Goal: Download file/media

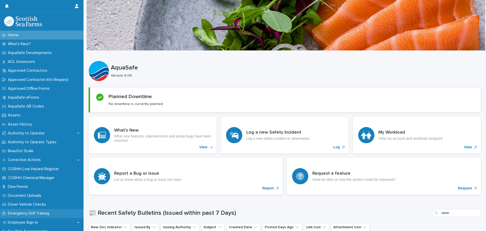
click at [32, 214] on p "Emergency Drill Training" at bounding box center [30, 213] width 48 height 5
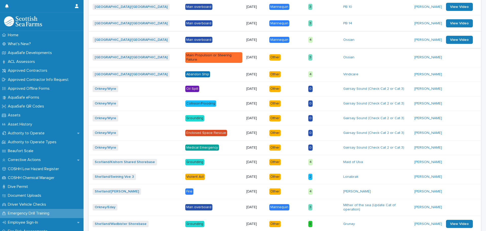
scroll to position [279, 0]
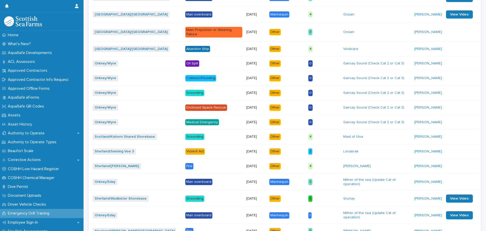
click at [227, 148] on p "Violent Act" at bounding box center [213, 151] width 57 height 6
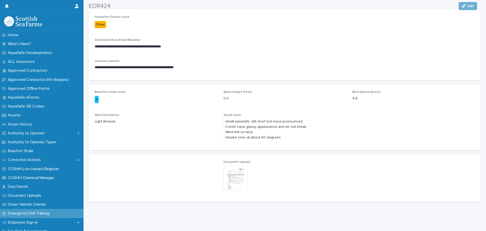
scroll to position [168, 0]
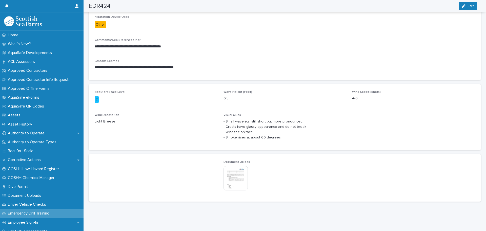
click at [242, 171] on img at bounding box center [236, 178] width 24 height 24
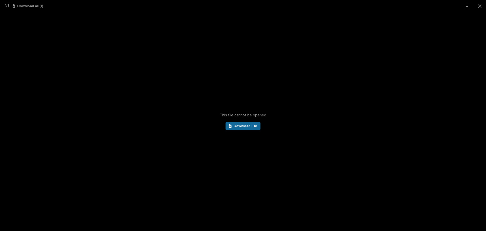
click at [258, 126] on link "Download File" at bounding box center [243, 126] width 35 height 8
